Goal: Task Accomplishment & Management: Manage account settings

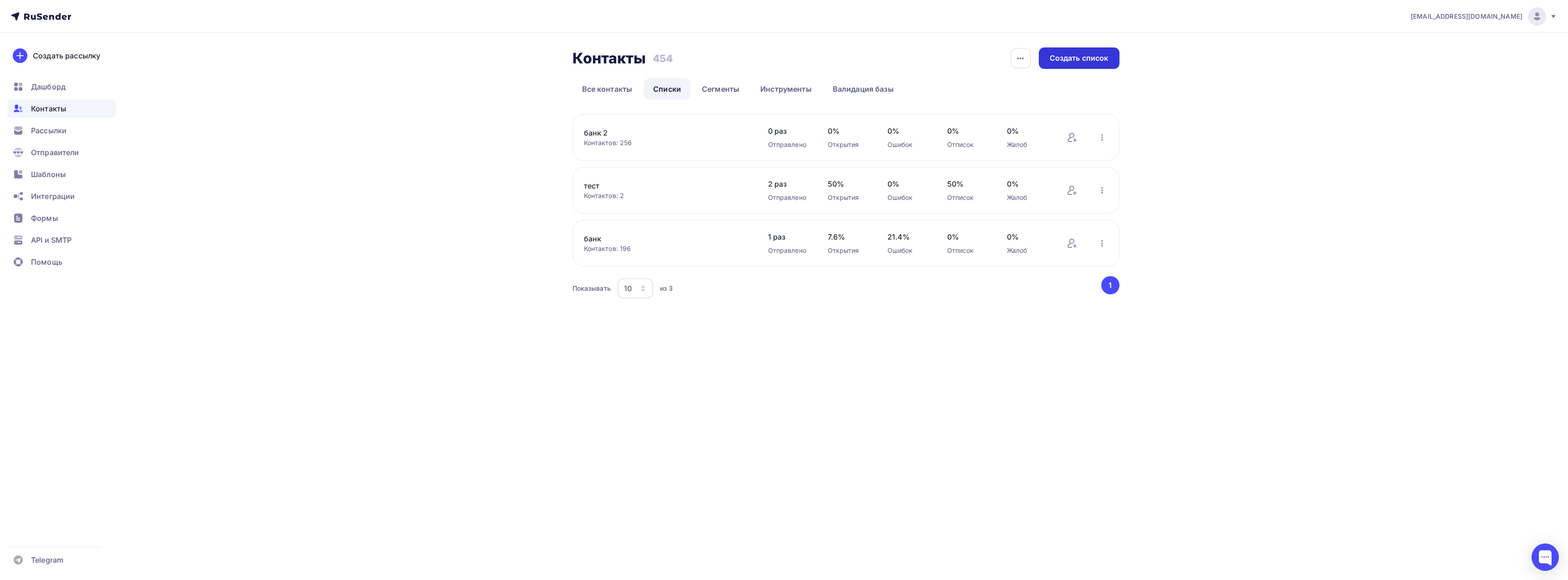
click at [1075, 58] on div "Создать список" at bounding box center [1079, 58] width 59 height 10
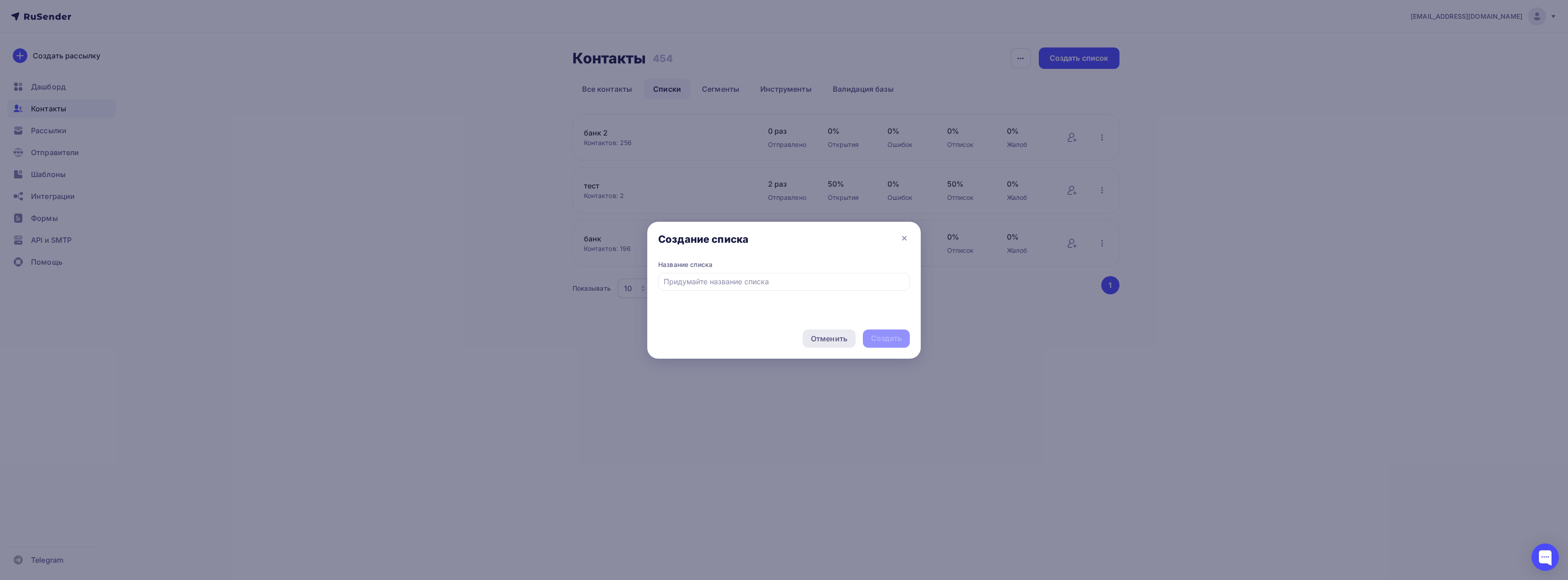
click at [835, 340] on div "Отменить" at bounding box center [829, 338] width 37 height 11
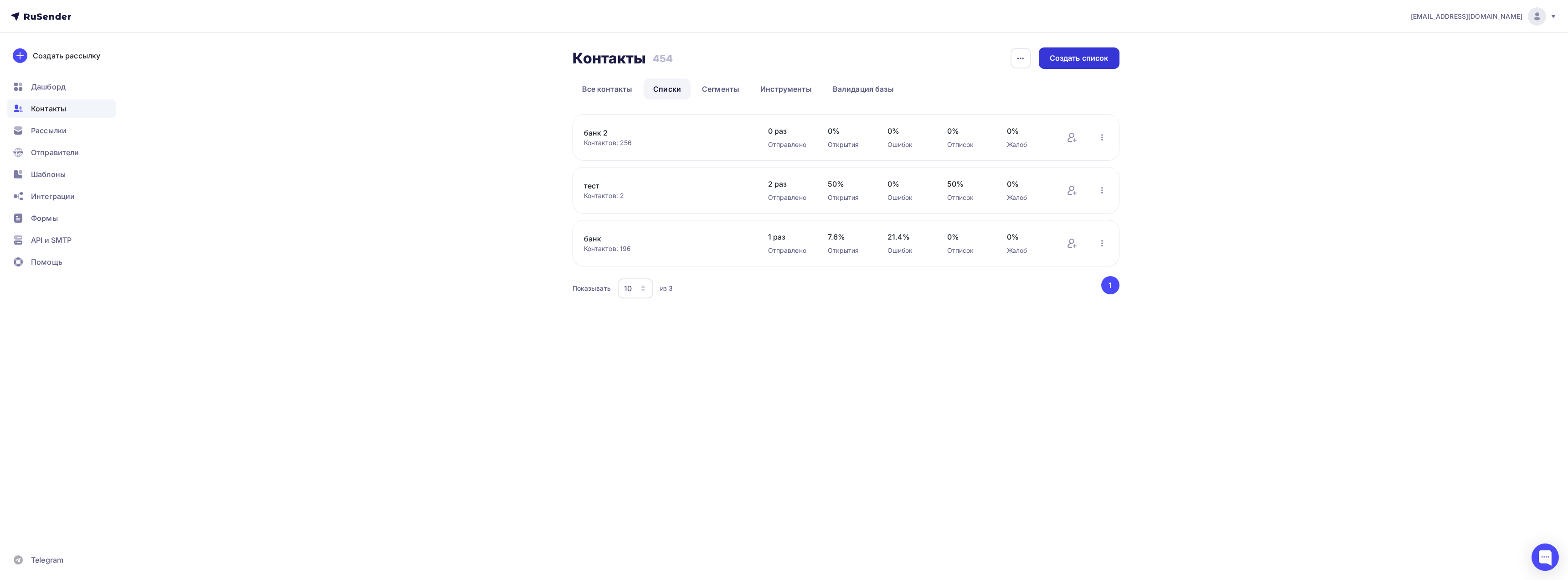
click at [1086, 60] on div "Создать список" at bounding box center [1079, 58] width 59 height 10
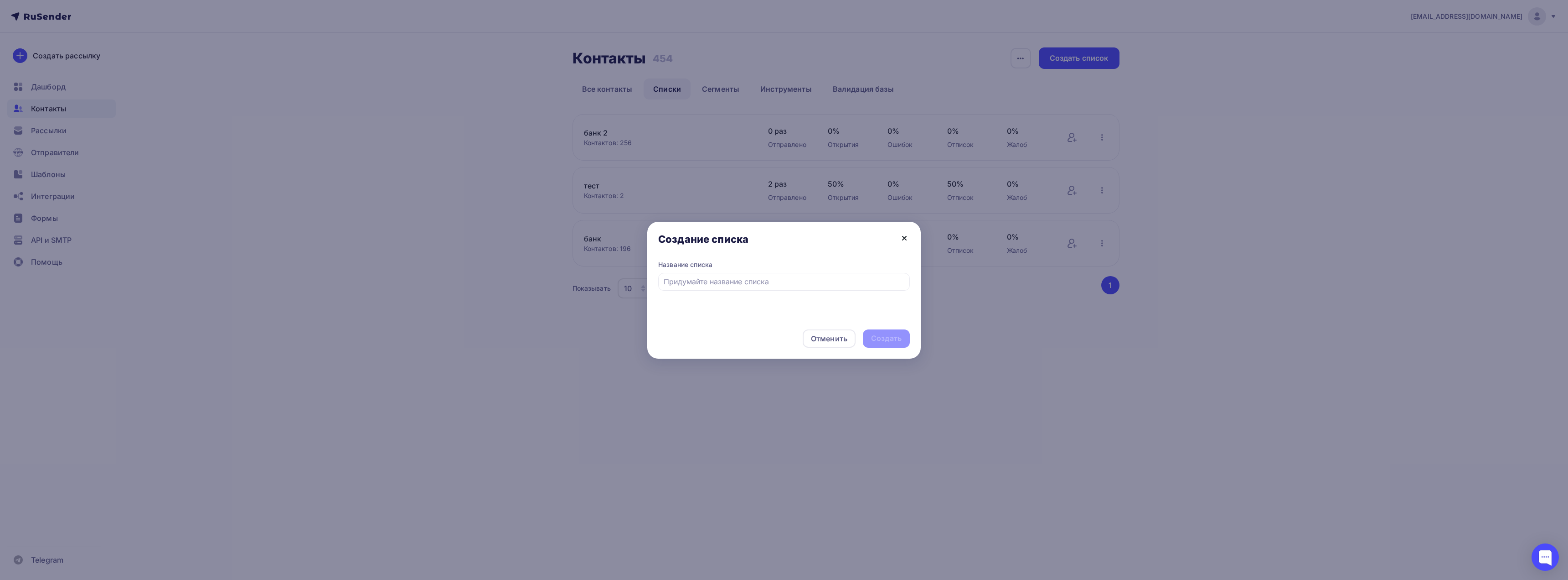
click at [908, 237] on icon at bounding box center [905, 238] width 11 height 11
